Goal: Information Seeking & Learning: Learn about a topic

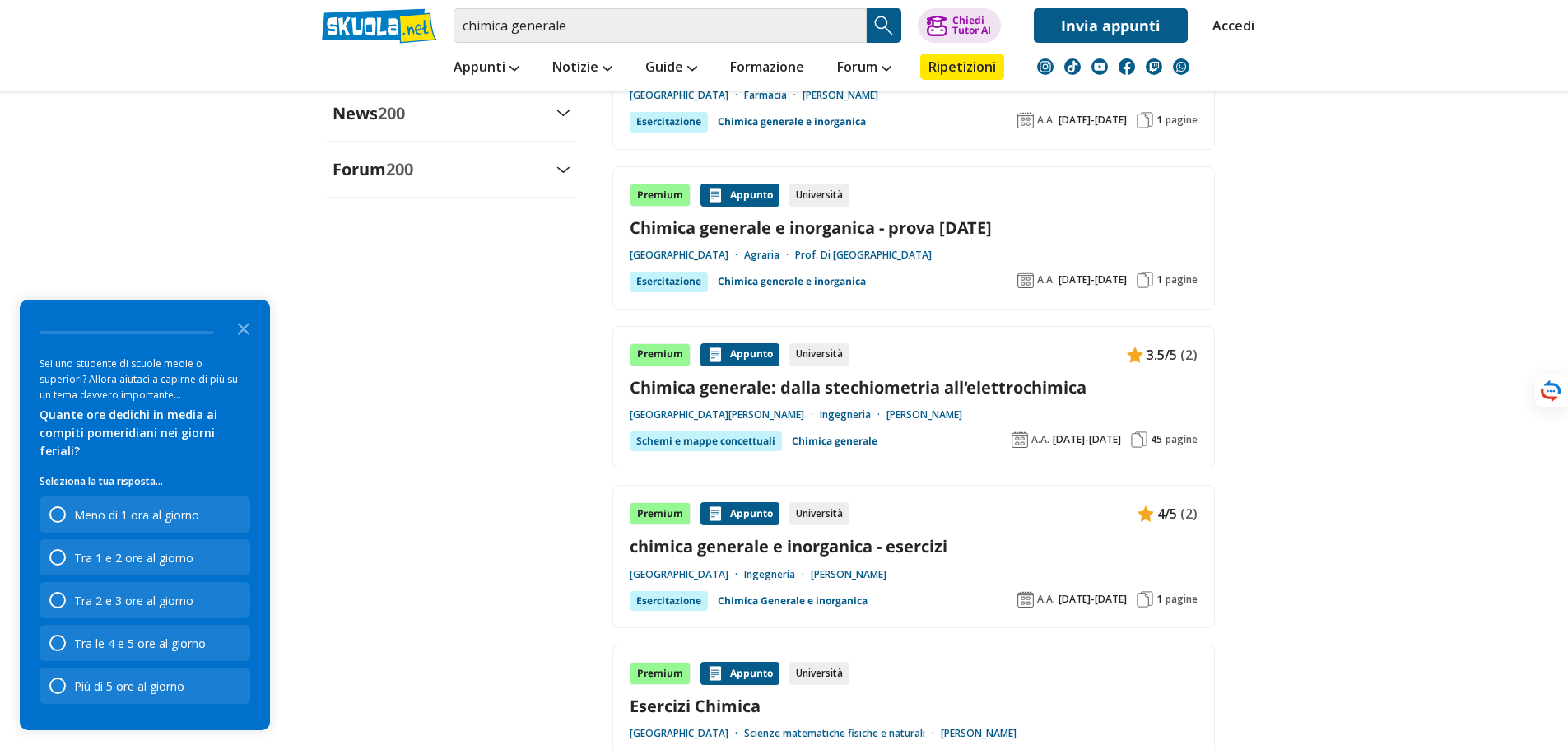
scroll to position [2305, 0]
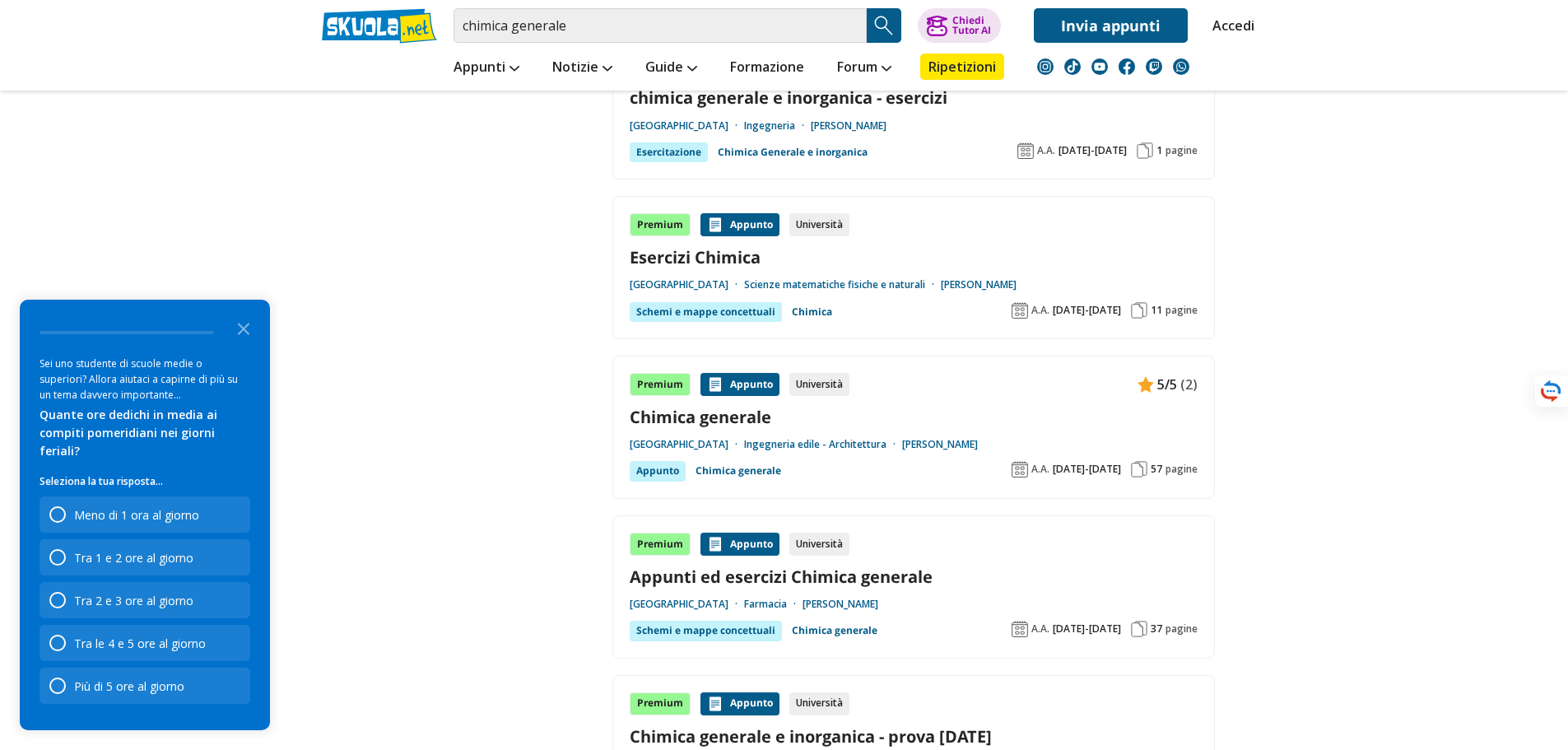
click at [694, 637] on div "Schemi e mappe concettuali" at bounding box center [706, 631] width 153 height 20
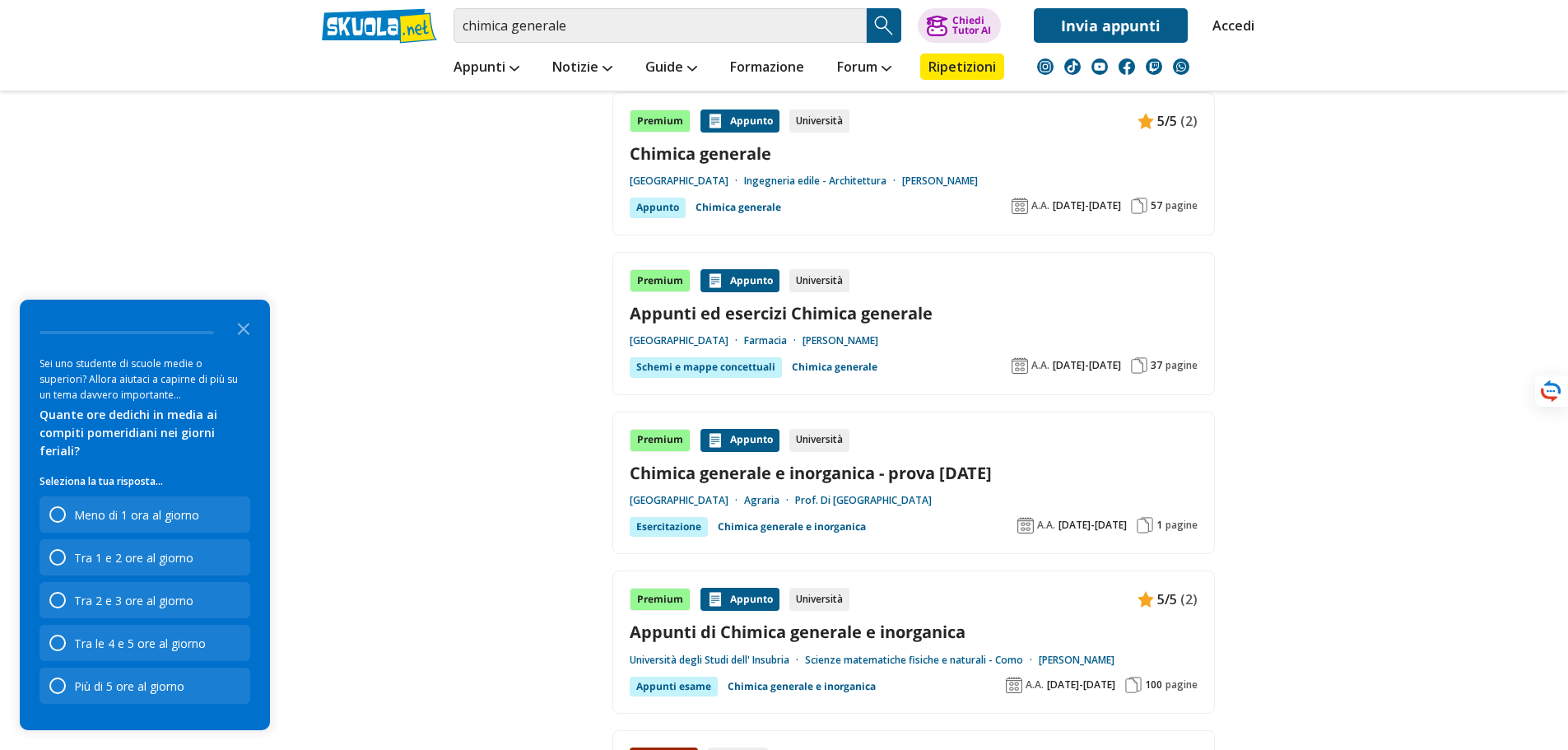
scroll to position [2799, 0]
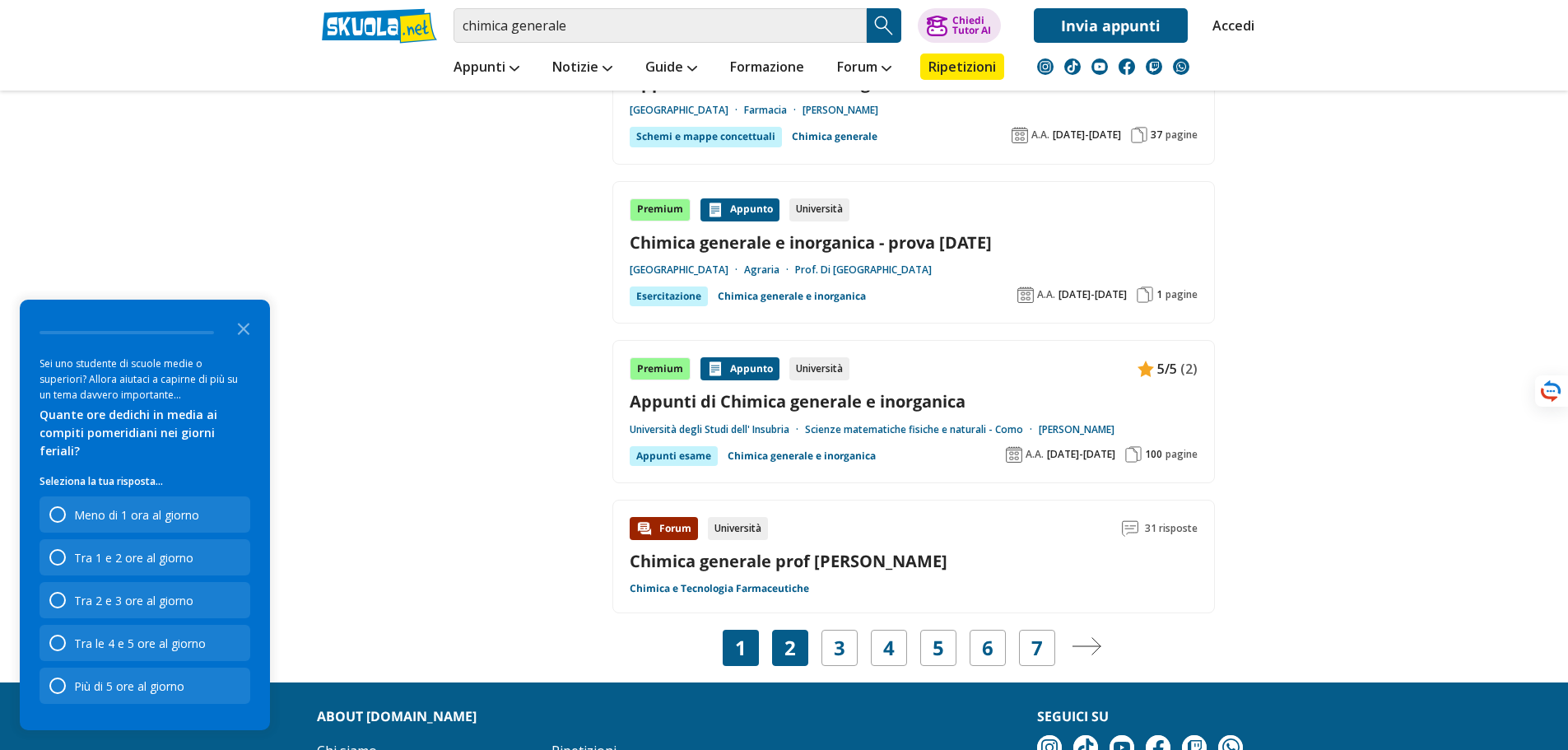
click at [798, 652] on div "2" at bounding box center [790, 647] width 36 height 36
click at [800, 645] on div "2" at bounding box center [790, 647] width 36 height 36
click at [792, 647] on link "2" at bounding box center [790, 648] width 12 height 23
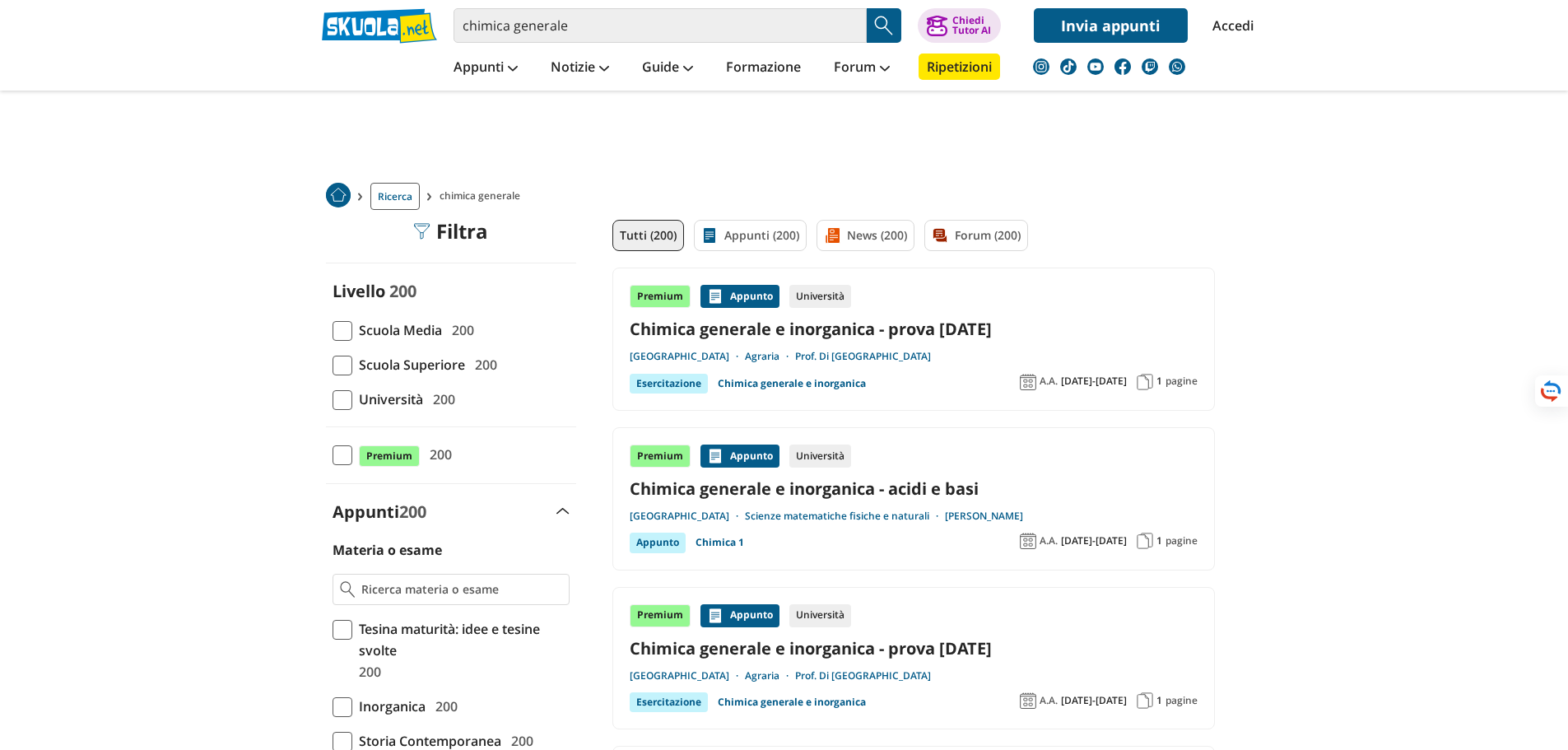
click at [917, 484] on link "Chimica generale e inorganica - acidi e basi" at bounding box center [913, 488] width 568 height 23
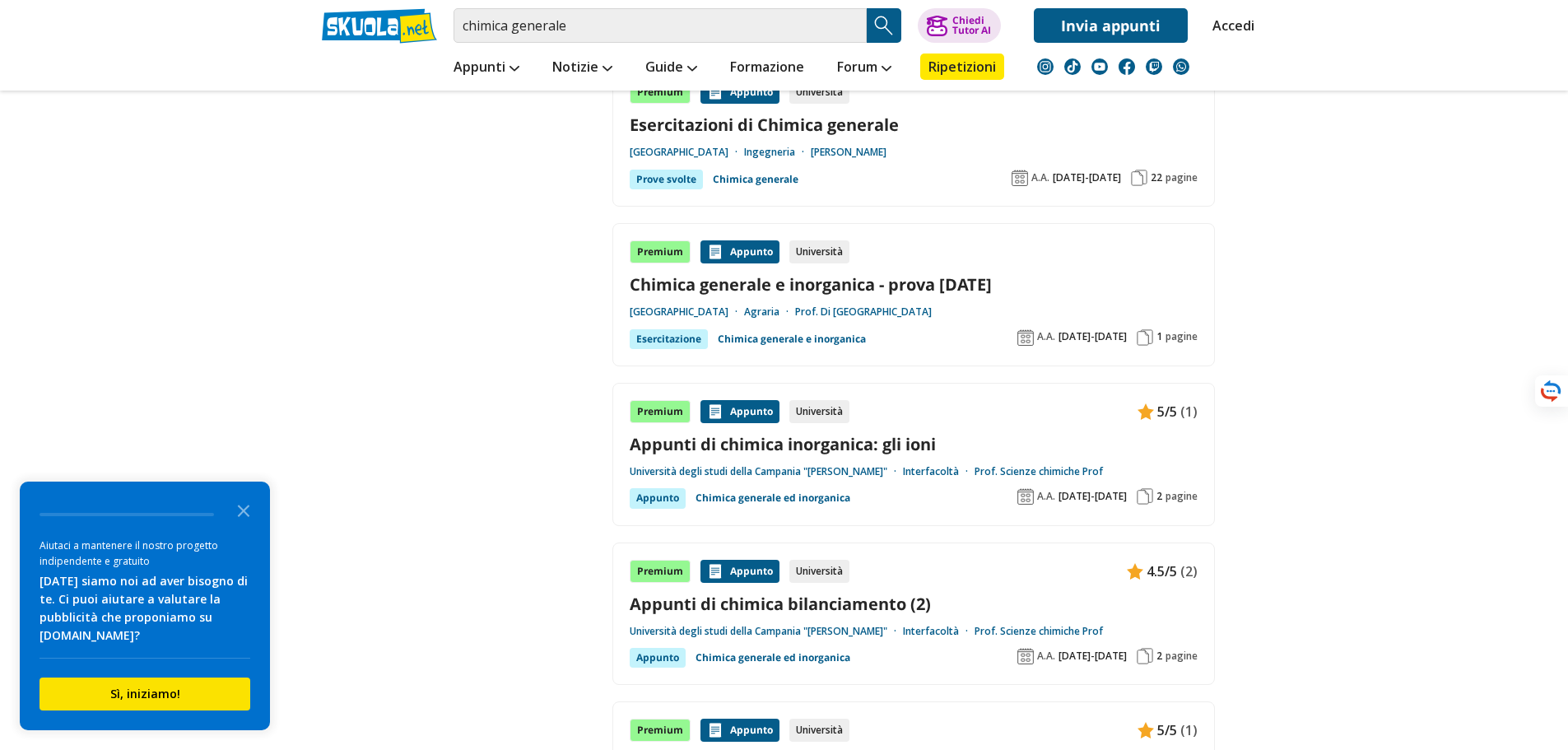
scroll to position [2716, 0]
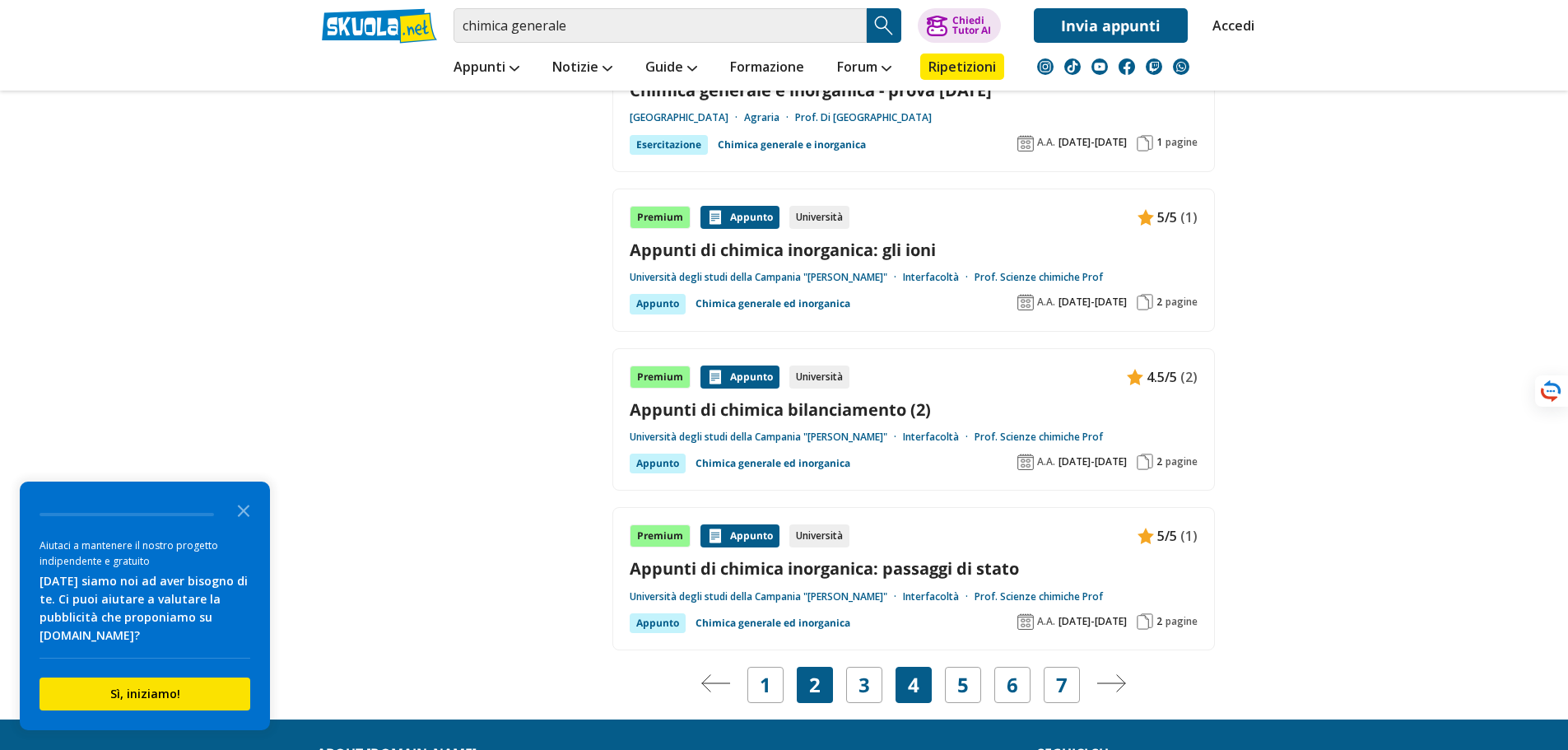
click at [923, 693] on div "4" at bounding box center [913, 684] width 36 height 36
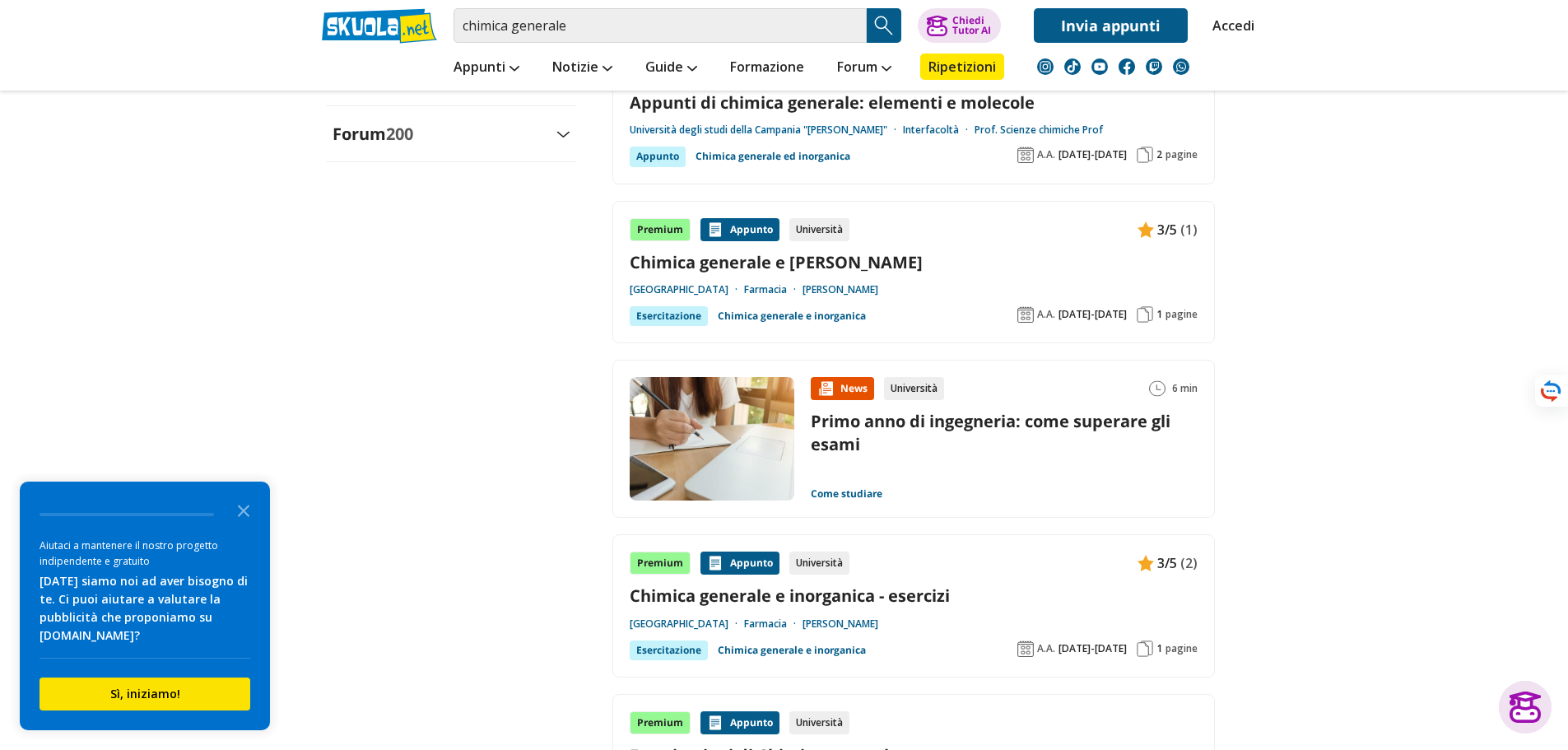
scroll to position [1675, 0]
